Goal: Information Seeking & Learning: Learn about a topic

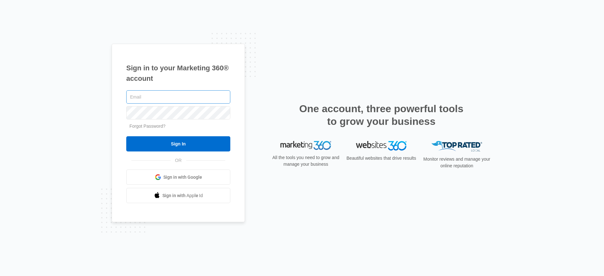
type input "[PERSON_NAME][EMAIL_ADDRESS][PERSON_NAME][DOMAIN_NAME]"
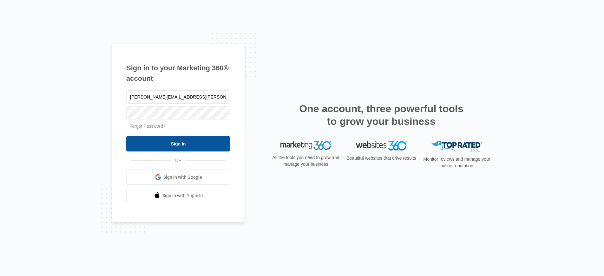
click at [176, 143] on input "Sign In" at bounding box center [178, 143] width 104 height 15
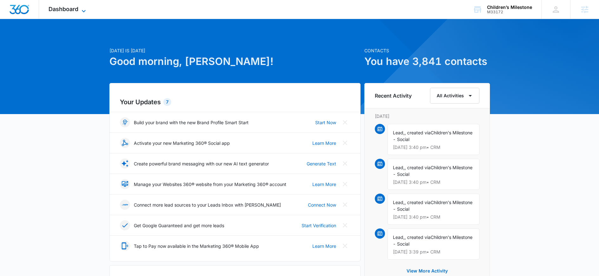
click at [67, 12] on span "Dashboard" at bounding box center [64, 9] width 30 height 7
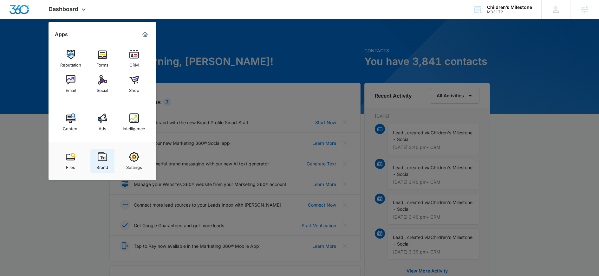
click at [102, 155] on img at bounding box center [103, 157] width 10 height 10
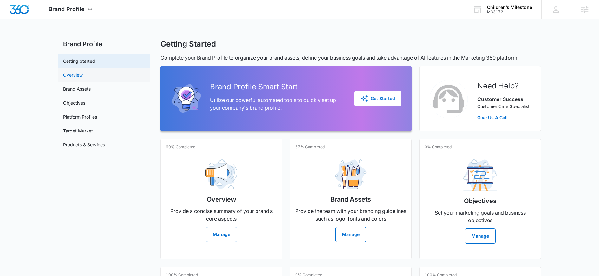
click at [72, 73] on link "Overview" at bounding box center [73, 75] width 20 height 7
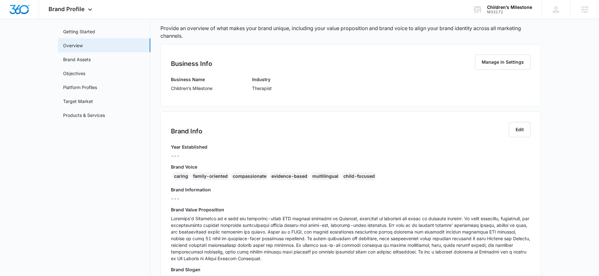
scroll to position [29, 0]
click at [72, 101] on link "Target Market" at bounding box center [78, 101] width 30 height 7
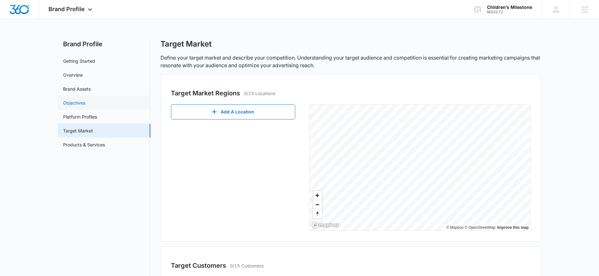
click at [75, 103] on link "Objectives" at bounding box center [74, 103] width 22 height 7
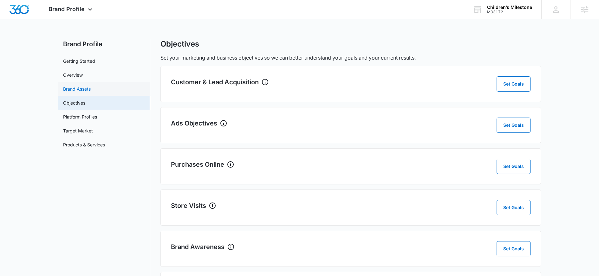
click at [79, 90] on link "Brand Assets" at bounding box center [77, 89] width 28 height 7
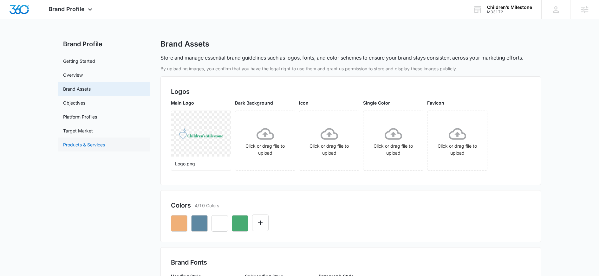
click at [78, 144] on link "Products & Services" at bounding box center [84, 144] width 42 height 7
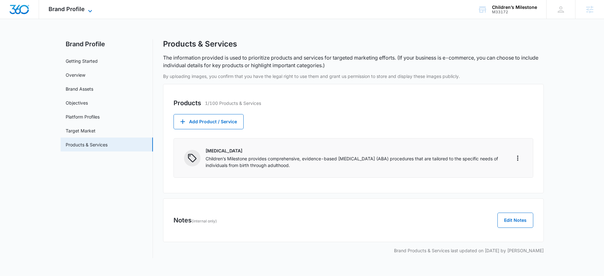
click at [73, 10] on span "Brand Profile" at bounding box center [67, 9] width 36 height 7
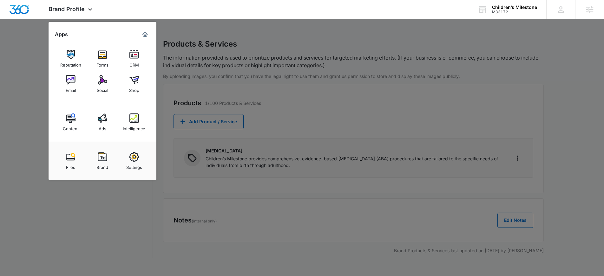
click at [104, 208] on div at bounding box center [302, 138] width 604 height 276
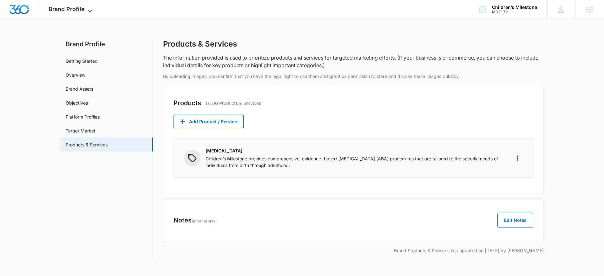
click at [63, 11] on span "Brand Profile" at bounding box center [67, 9] width 36 height 7
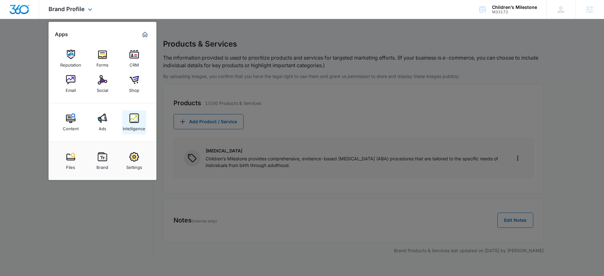
click at [137, 124] on div "Intelligence" at bounding box center [134, 127] width 23 height 8
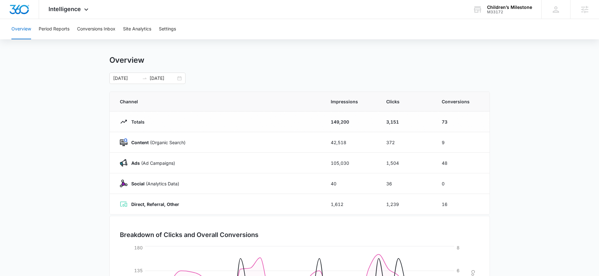
scroll to position [5, 0]
click at [180, 79] on div "09/06/2025 10/06/2025" at bounding box center [147, 77] width 76 height 11
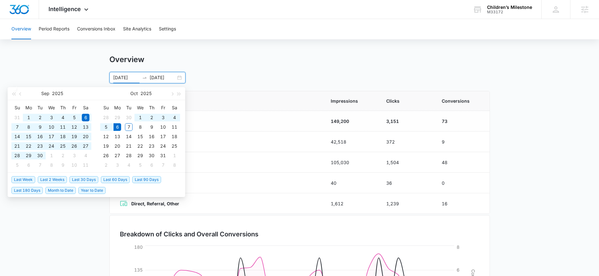
click at [139, 180] on span "Last 90 Days" at bounding box center [146, 179] width 29 height 7
type input "07/08/2025"
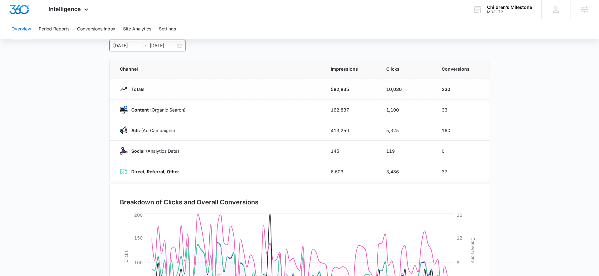
scroll to position [0, 0]
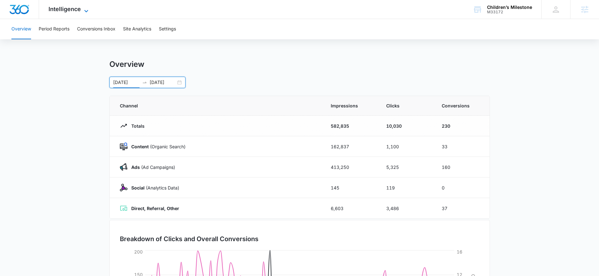
click at [68, 10] on span "Intelligence" at bounding box center [65, 9] width 32 height 7
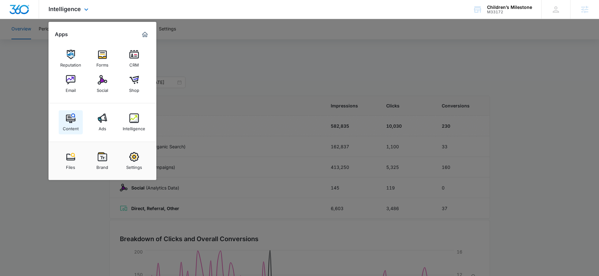
click at [72, 121] on img at bounding box center [71, 119] width 10 height 10
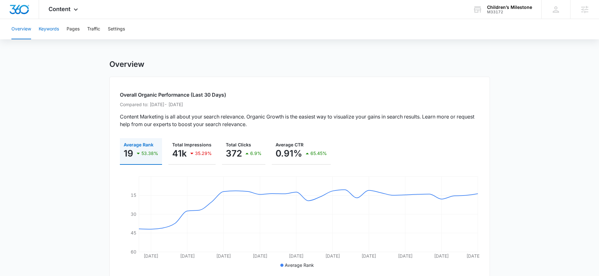
click at [48, 29] on button "Keywords" at bounding box center [49, 29] width 20 height 20
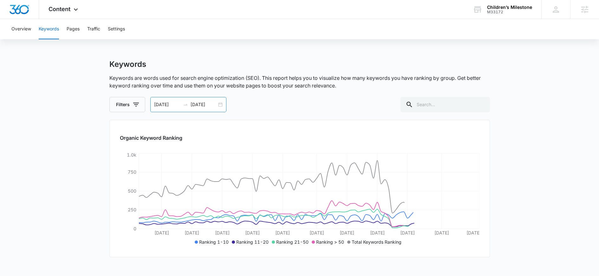
click at [178, 104] on input "07/08/2025" at bounding box center [167, 104] width 26 height 7
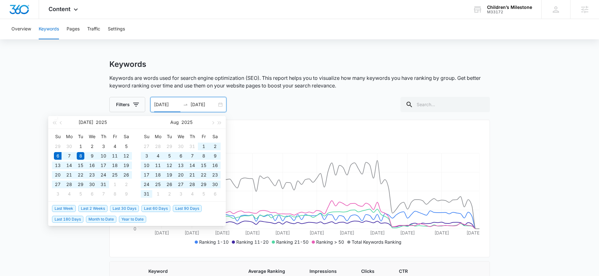
click at [177, 207] on span "Last 90 Days" at bounding box center [187, 208] width 29 height 7
type input "07/06/2025"
type input "10/04/2025"
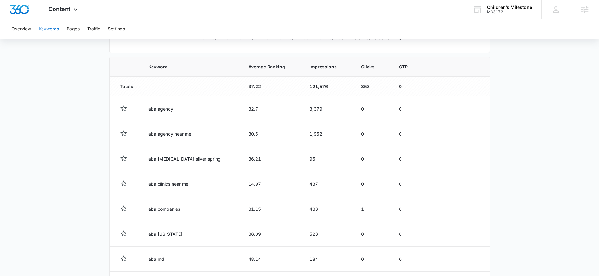
scroll to position [204, 0]
click at [361, 68] on span "Clicks" at bounding box center [367, 67] width 13 height 7
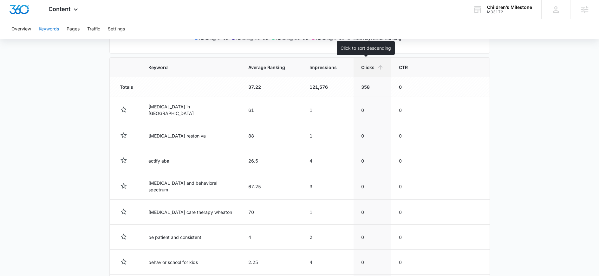
click at [361, 69] on span "Clicks" at bounding box center [367, 67] width 13 height 7
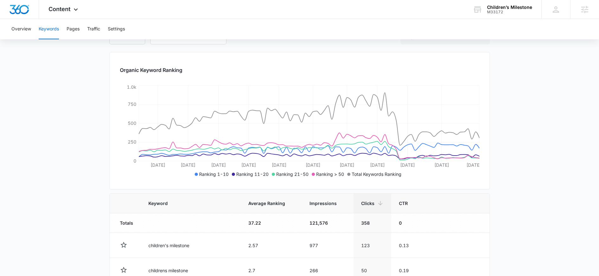
scroll to position [0, 0]
